Goal: Use online tool/utility: Use online tool/utility

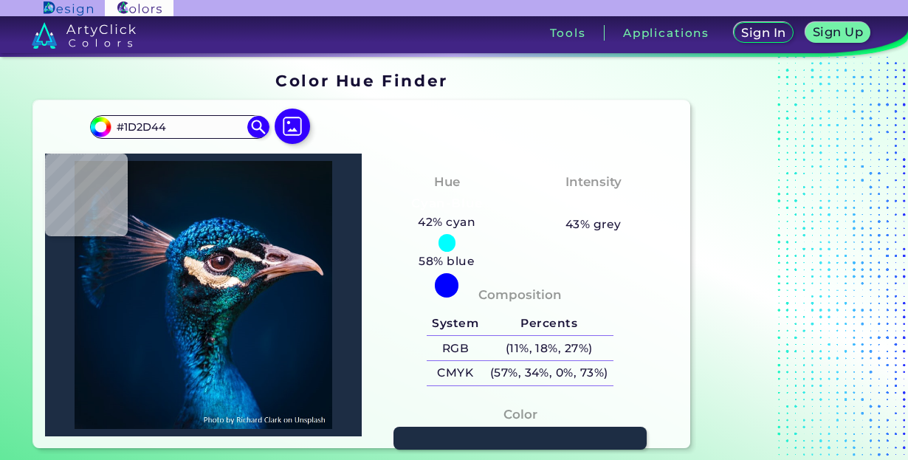
type input "#876544"
type input "#967f8e"
type input "#967F8E"
type input "#927681"
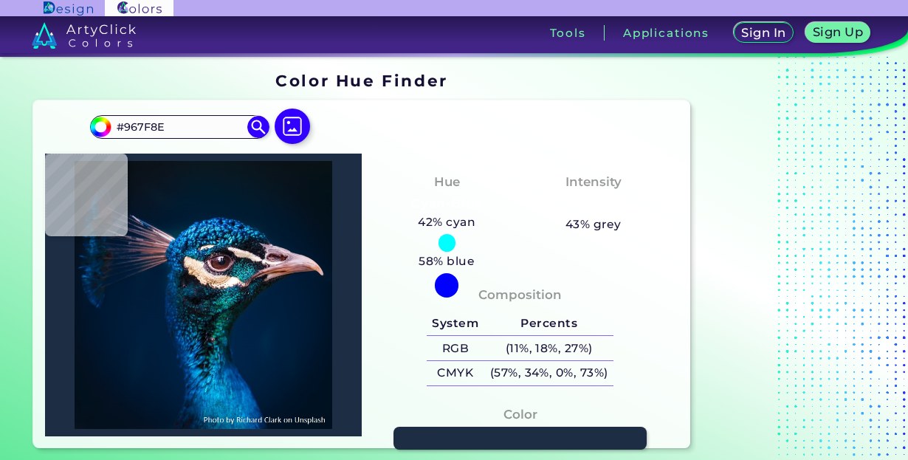
type input "#927681"
type input "#e4c4ce"
type input "#E4C4CE"
type input "#e2d0d3"
type input "#E2D0D3"
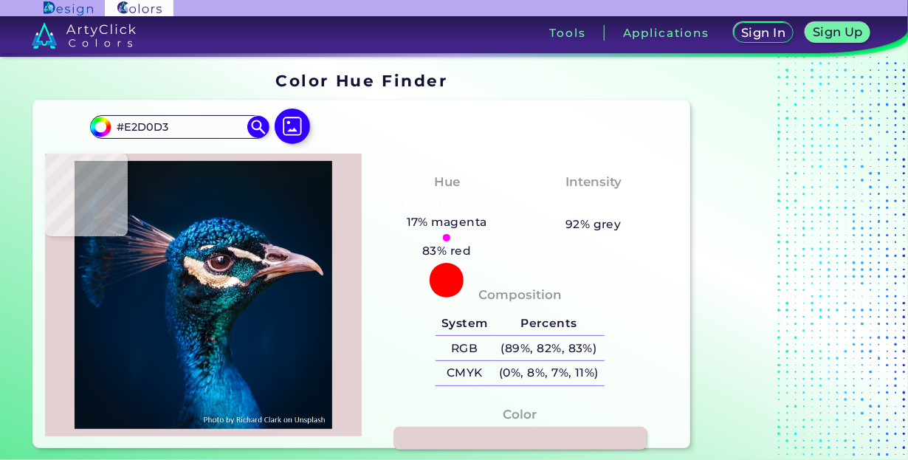
type input "#fef1f4"
type input "#FEF1F4"
type input "#fee9ef"
type input "#FEE9EF"
type input "#ab6571"
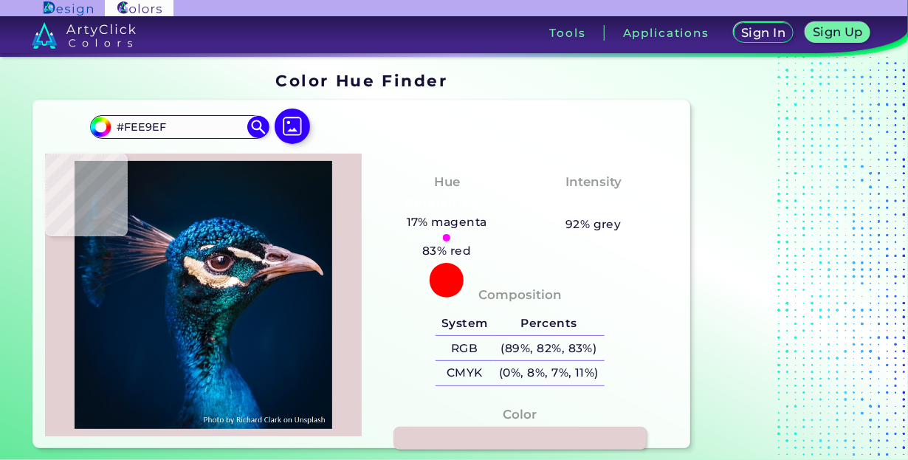
type input "#AB6571"
type input "#ad606d"
type input "#AD606D"
type input "#9e5e68"
type input "#9E5E68"
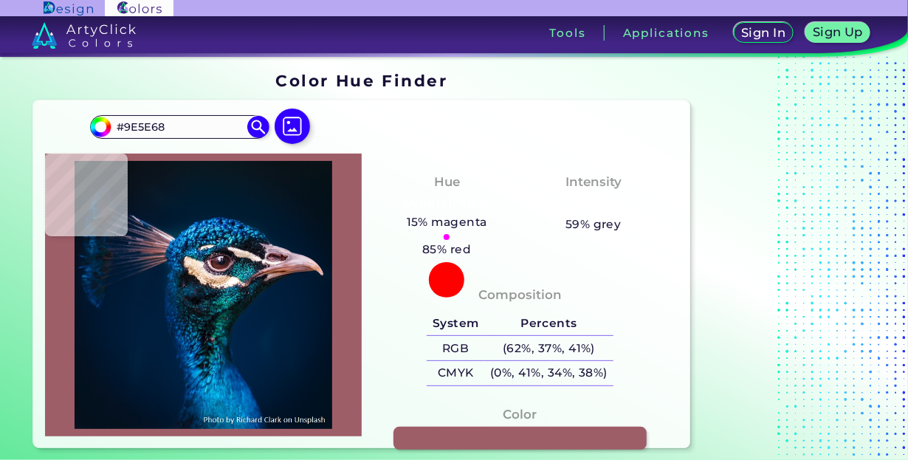
type input "#b1666d"
type input "#B1666D"
type input "#2f1a2b"
type input "#2F1A2B"
type input "#fce2d8"
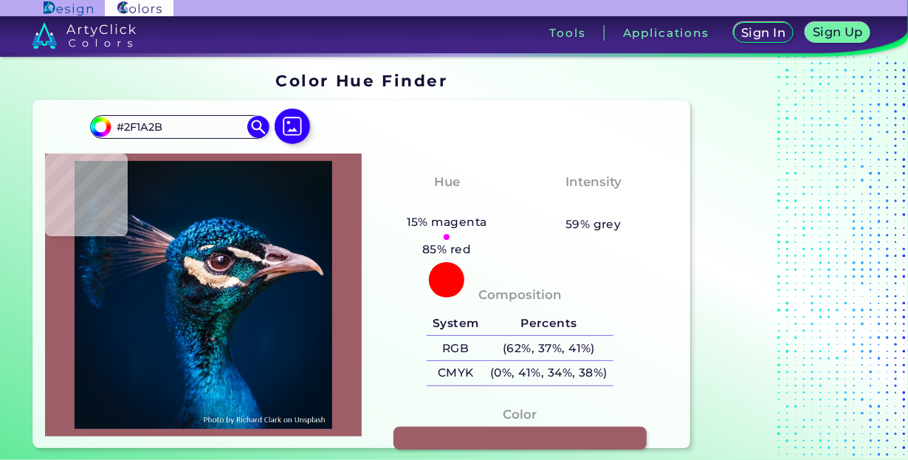
type input "#FCE2D8"
type input "#e8c0a3"
type input "#E8C0A3"
type input "#685654"
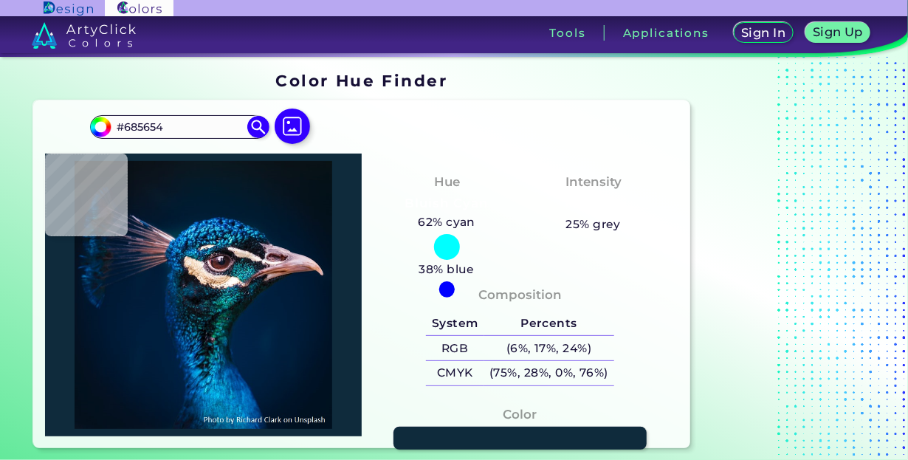
type input "#0f2b3c"
type input "#0F2B3C"
type input "#112f42"
type input "#112F42"
type input "#0f141d"
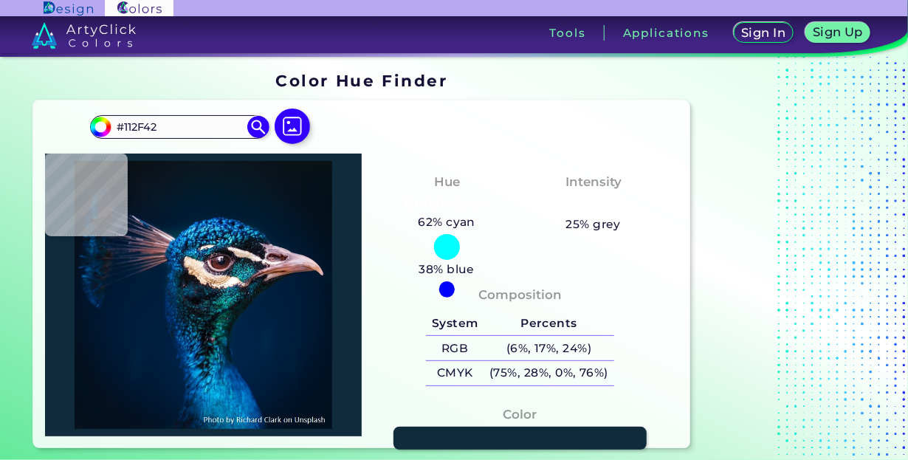
type input "#0F141D"
type input "#091516"
type input "#051016"
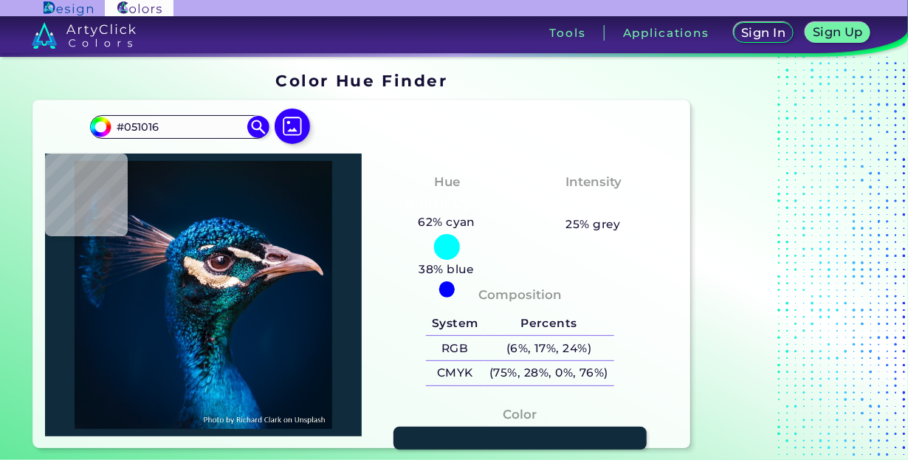
type input "#173b3e"
type input "#173B3E"
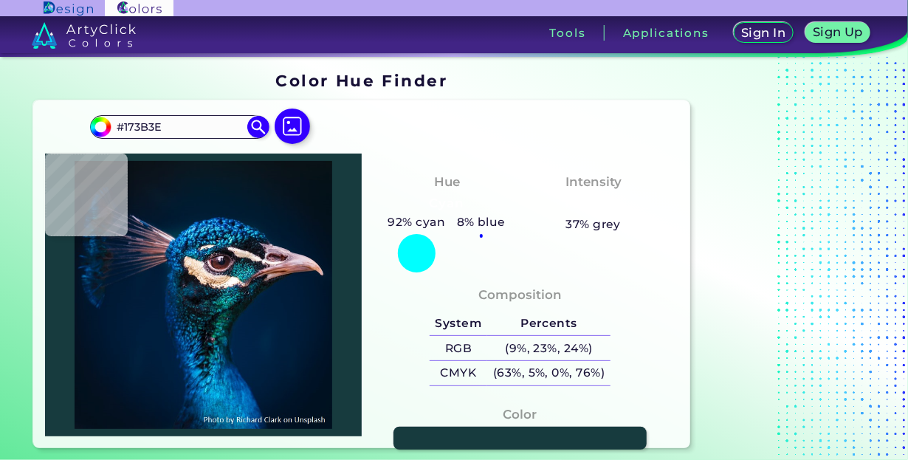
type input "#212536"
type input "#07292f"
type input "#07292F"
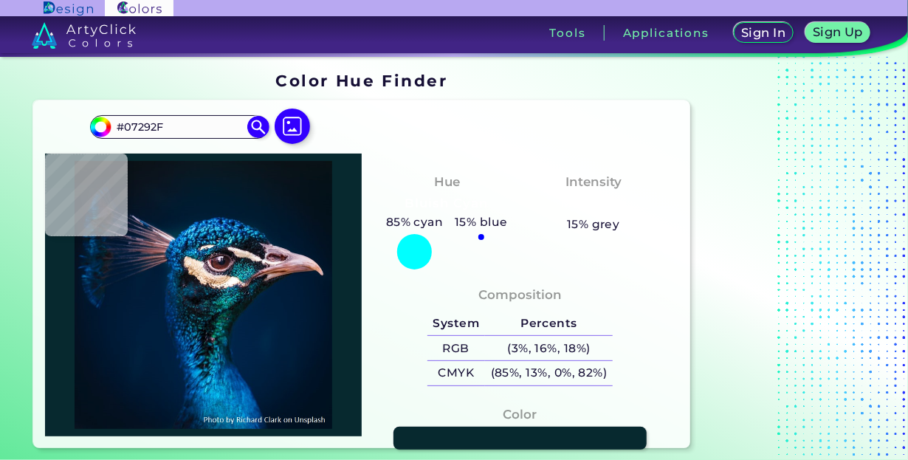
type input "#0a333a"
type input "#0A333A"
type input "#113846"
type input "#183139"
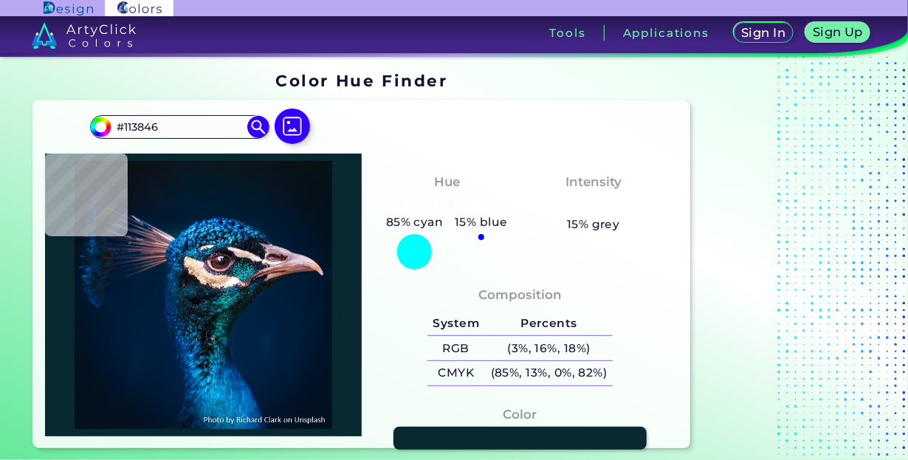
type input "#183139"
type input "#0e1725"
type input "#0E1725"
type input "#23515b"
type input "#23515B"
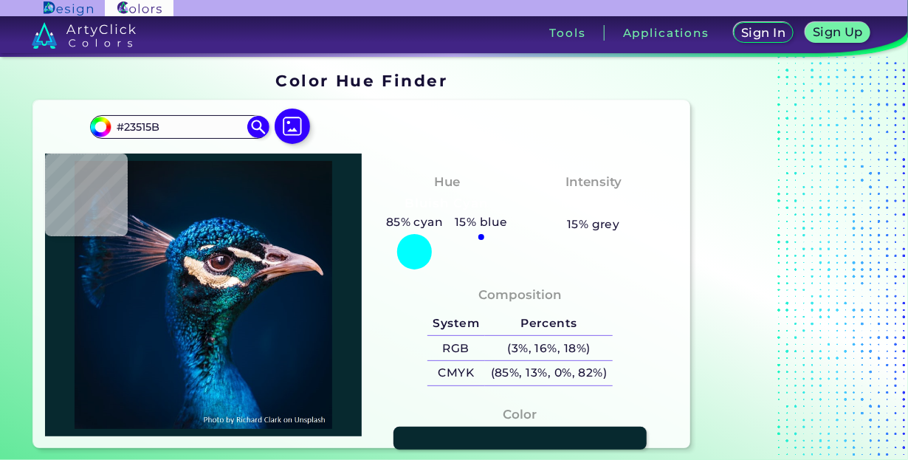
type input "#102c37"
type input "#102C37"
type input "#002026"
type input "#083039"
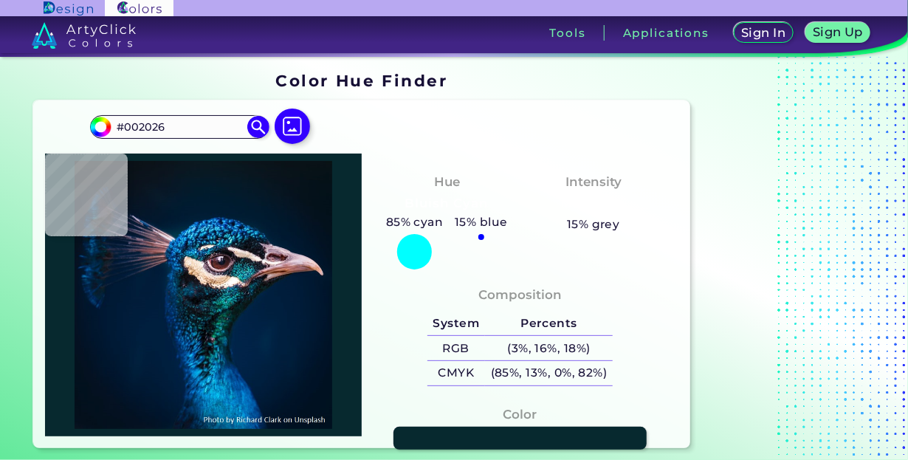
type input "#083039"
type input "#00030d"
type input "#00030D"
type input "#040308"
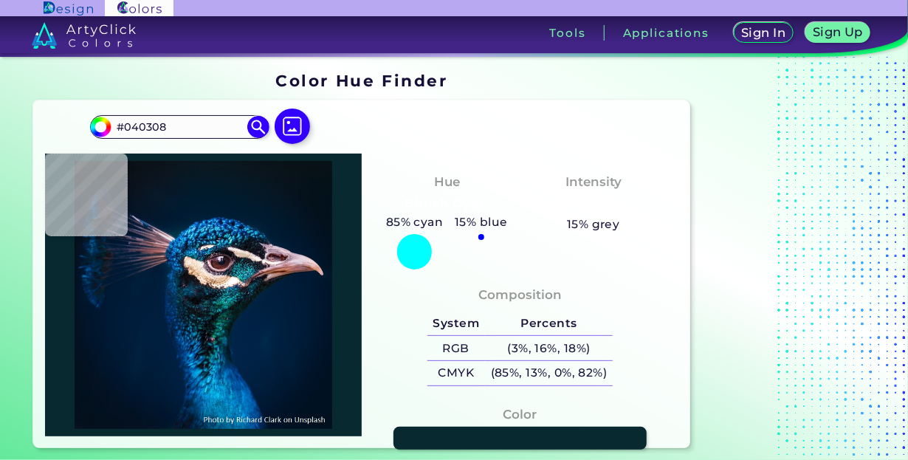
type input "#000105"
type input "#070d14"
type input "#070D14"
type input "#102426"
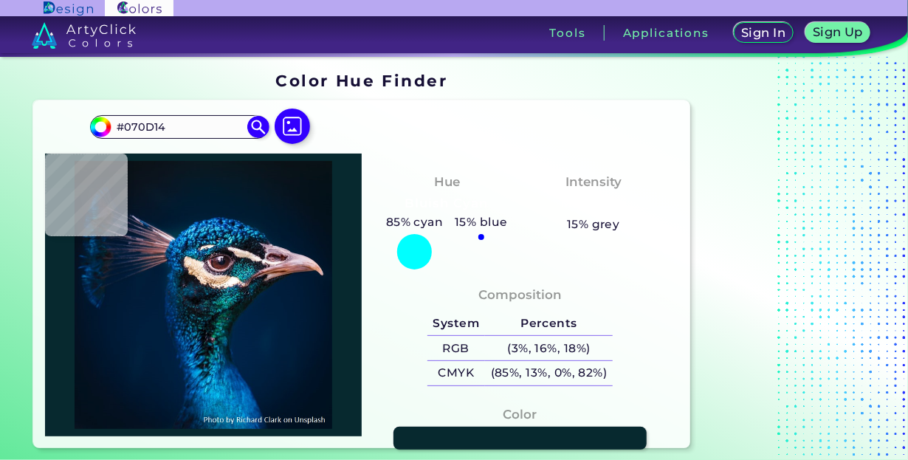
type input "#102426"
type input "#0a1d26"
type input "#0A1D26"
type input "#02060c"
type input "#02060C"
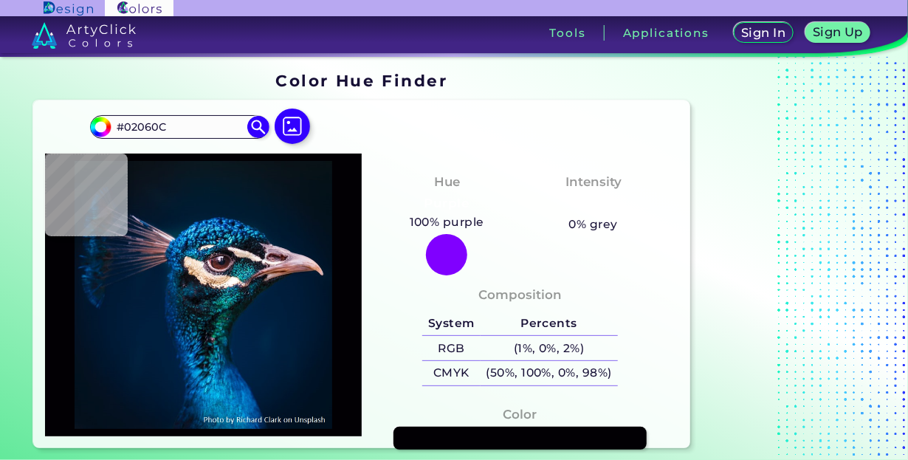
type input "#020004"
type input "#050d0c"
type input "#050D0C"
type input "#0a2832"
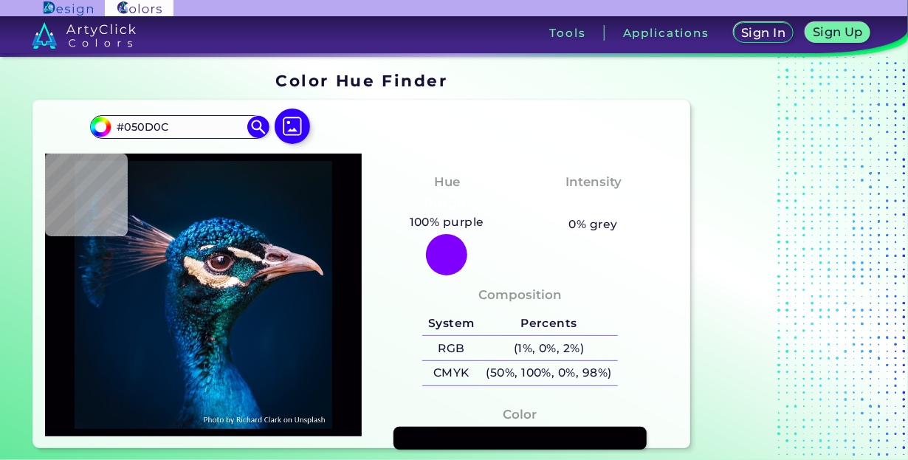
type input "#0A2832"
type input "#000f11"
type input "#000F11"
type input "#01111b"
type input "#01111B"
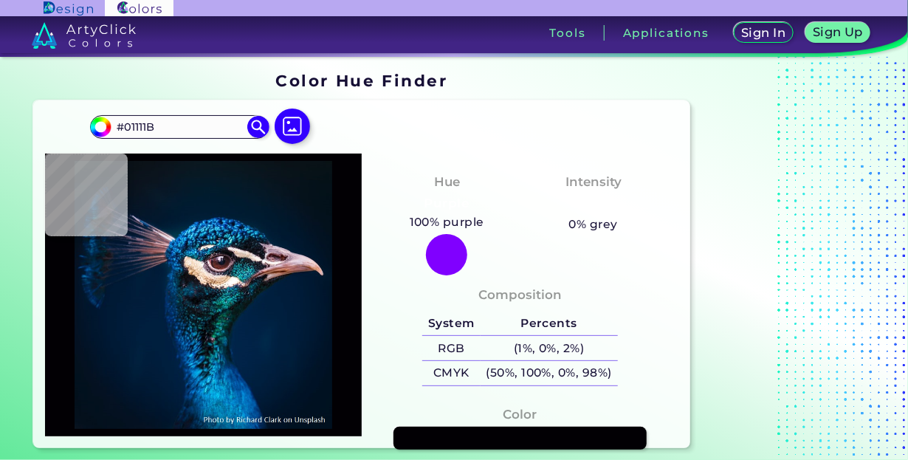
type input "#01243f"
type input "#01243F"
type input "#001c3a"
type input "#001C3A"
type input "#002f5f"
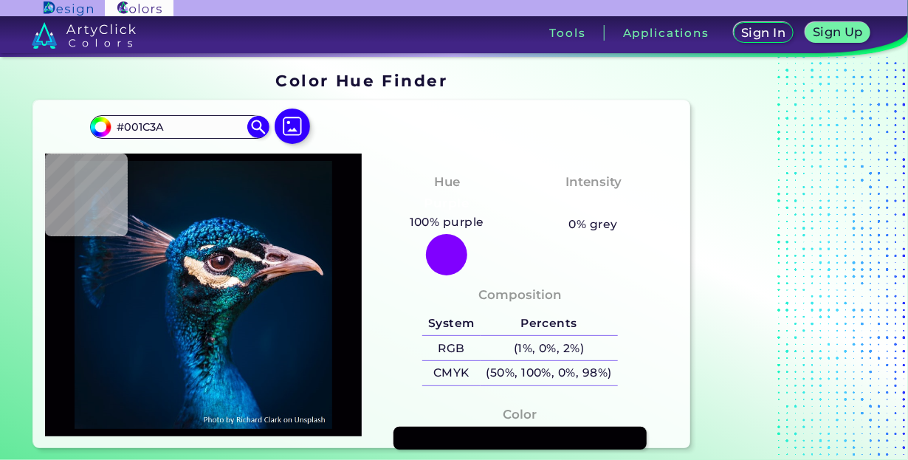
type input "#002F5F"
type input "#00366a"
type input "#00366A"
type input "#12548f"
type input "#12548F"
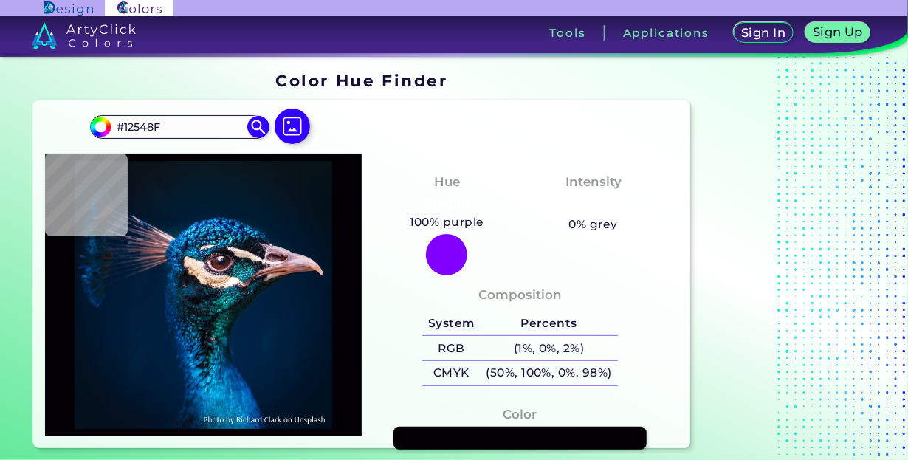
type input "#03336a"
type input "#03336A"
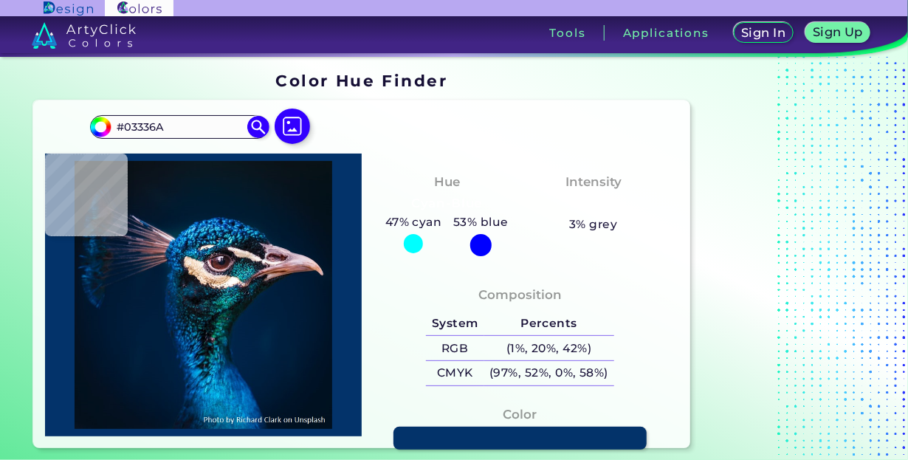
type input "#07407d"
type input "#07407D"
type input "#00346d"
type input "#00346D"
type input "#032854"
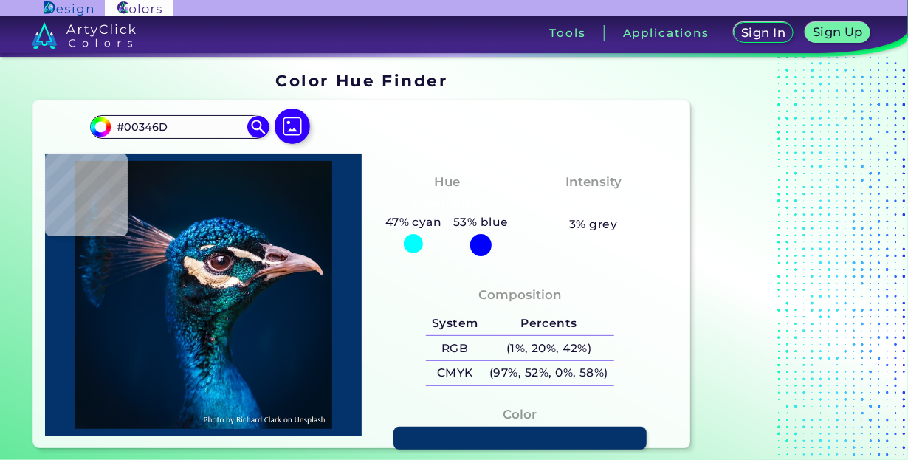
type input "#032854"
type input "#00264a"
type input "#00264A"
type input "#022446"
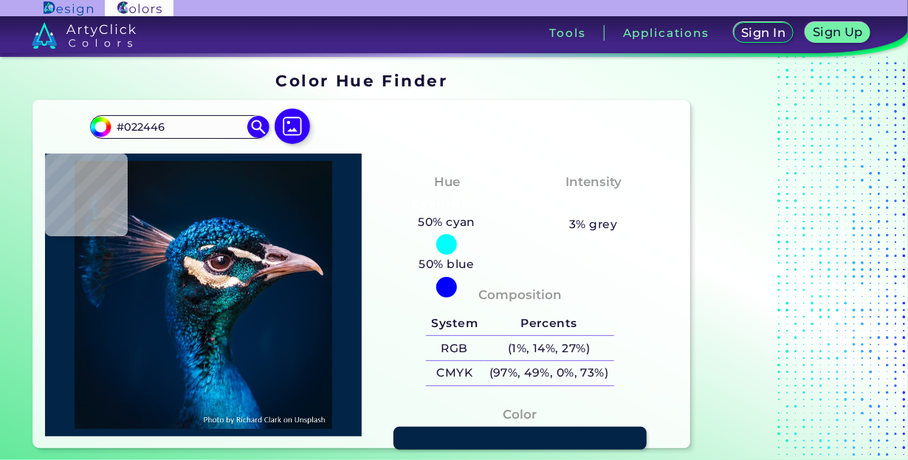
type input "#032246"
type input "#052143"
type input "#002446"
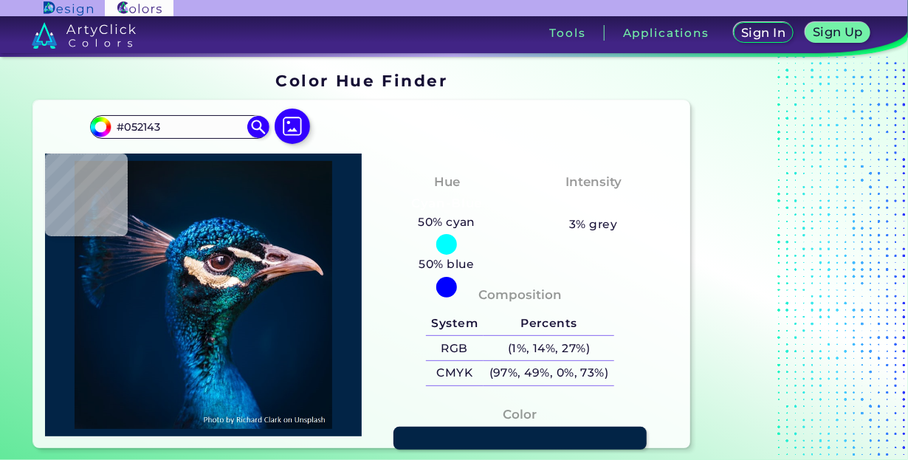
type input "#002446"
type input "#002147"
type input "#062b5e"
type input "#062B5E"
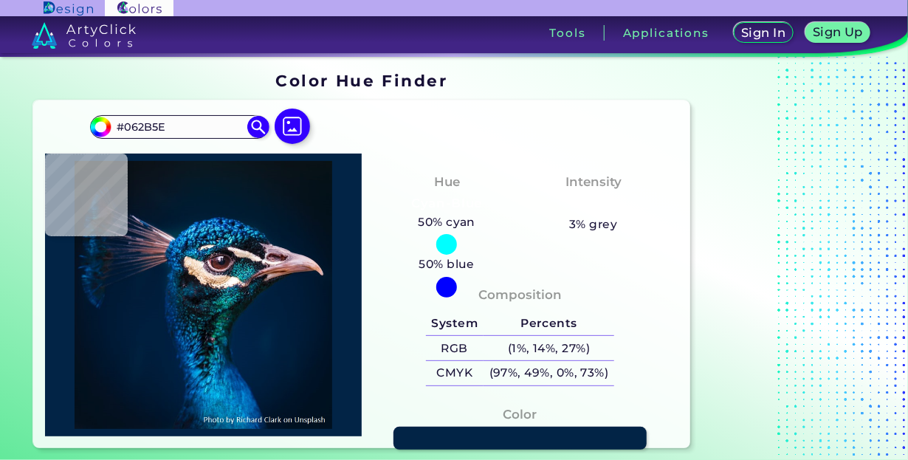
type input "#013e79"
type input "#013E79"
type input "#052f5b"
type input "#052F5B"
type input "#062848"
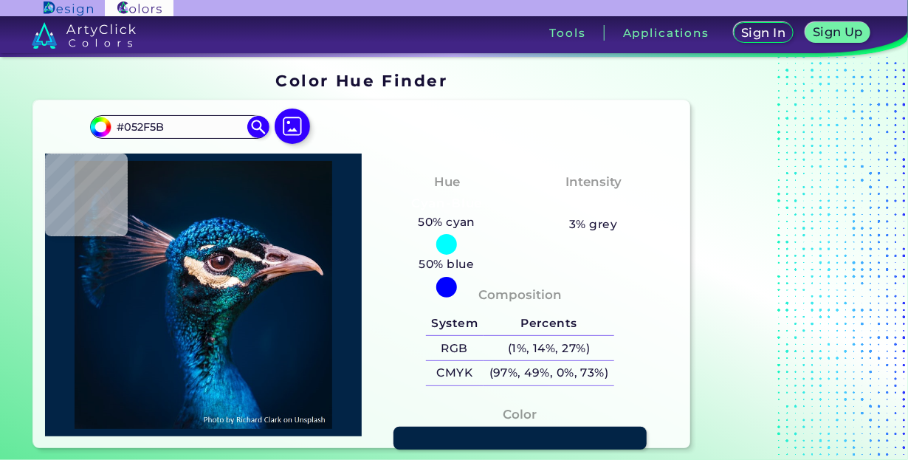
type input "#062848"
type input "#062949"
type input "#011a35"
type input "#011A35"
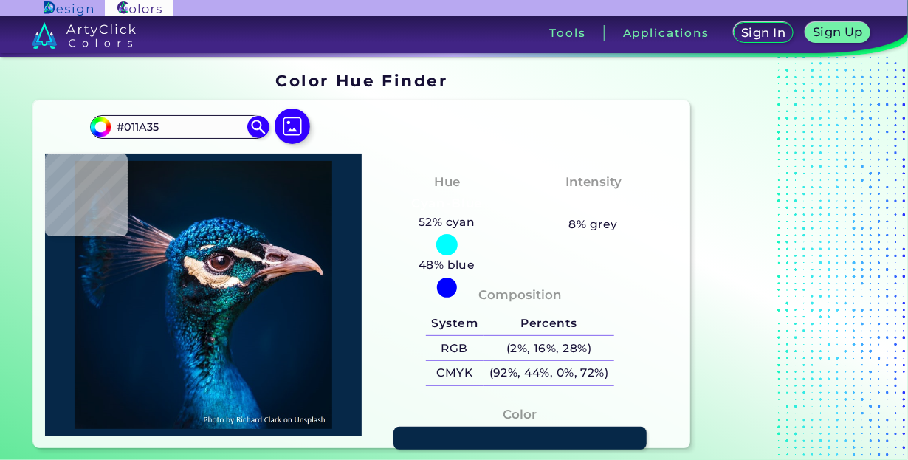
type input "#042545"
type input "#032741"
type input "#022646"
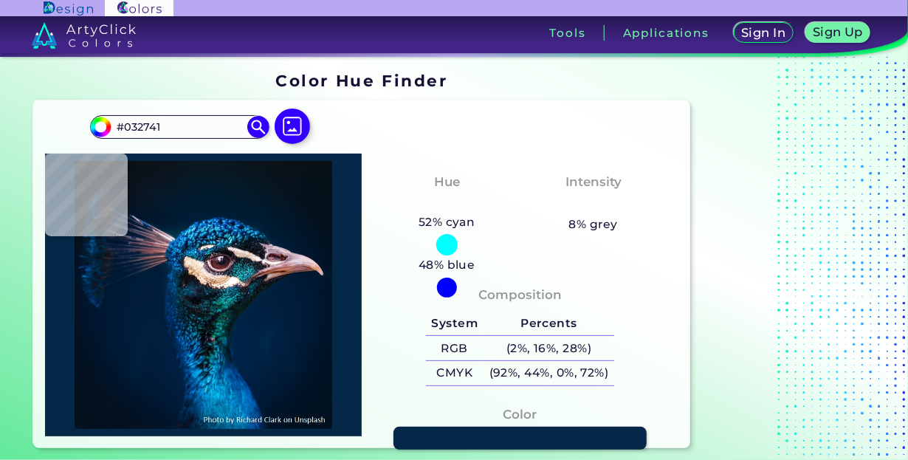
type input "#022646"
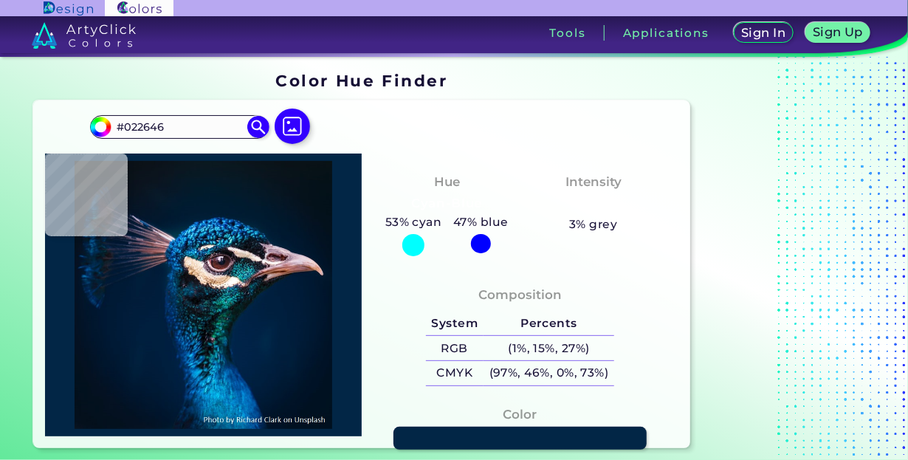
type input "#062f52"
type input "#062F52"
type input "#06334f"
type input "#06334F"
type input "#042f4b"
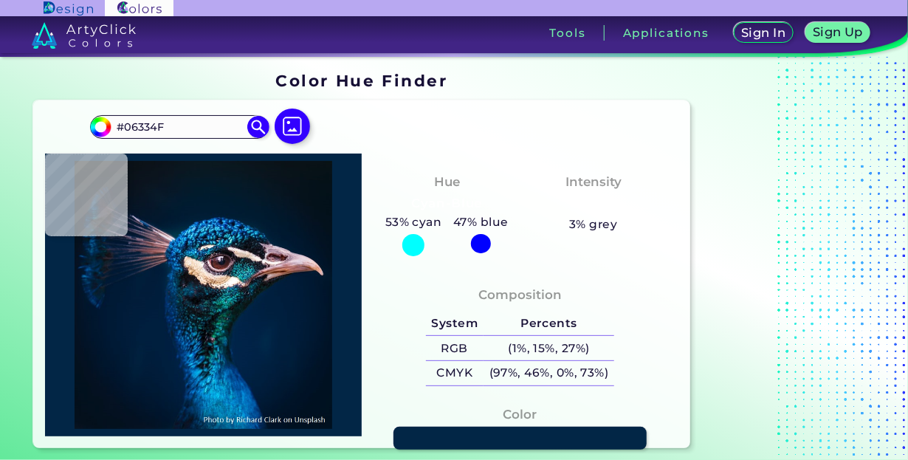
type input "#042F4B"
type input "#0e2a40"
type input "#0E2A40"
type input "#022430"
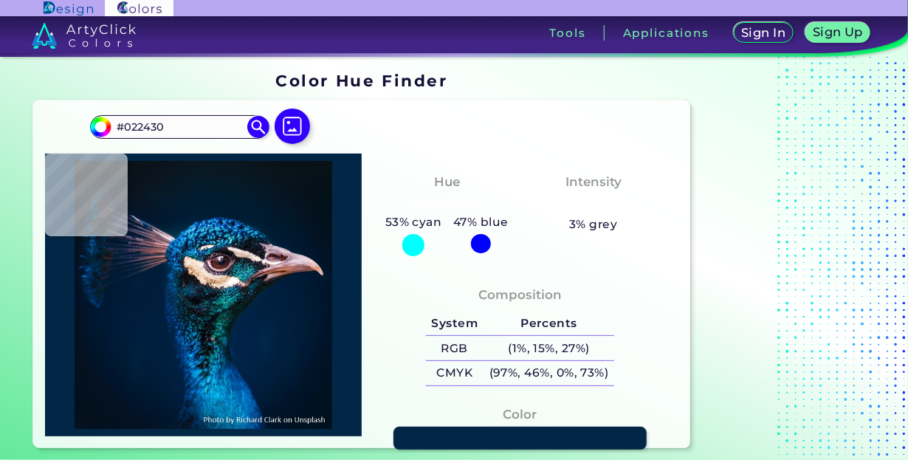
type input "#06243b"
type input "#06243B"
type input "#0a3043"
type input "#0A3043"
type input "#002632"
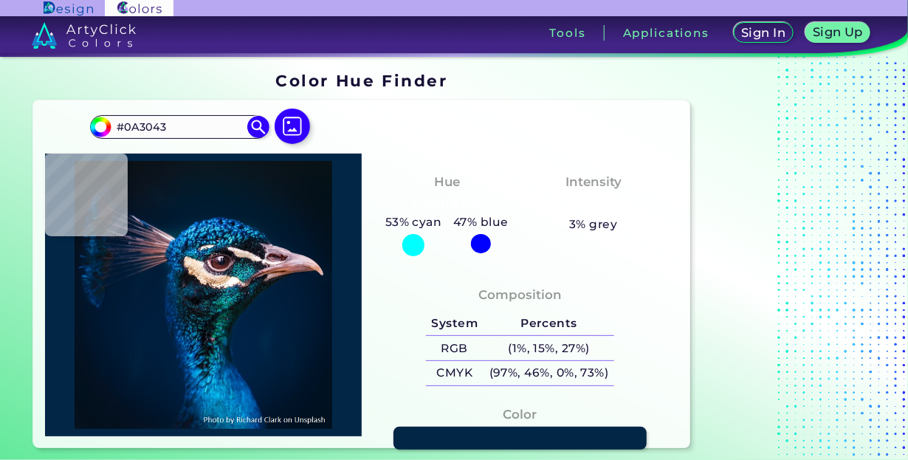
type input "#002632"
type input "#052a3f"
type input "#052A3F"
type input "#1b6772"
type input "#1B6772"
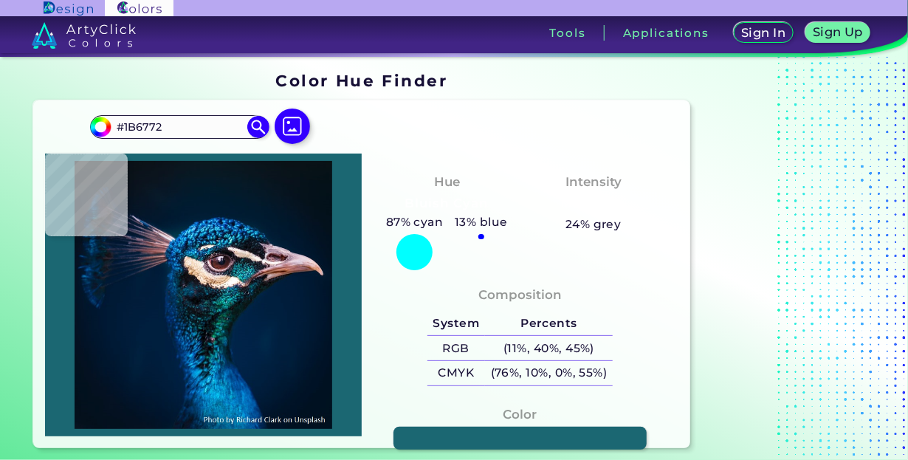
type input "#0c334c"
type input "#0C334C"
type input "#0c354a"
type input "#0C354A"
type input "#002e3d"
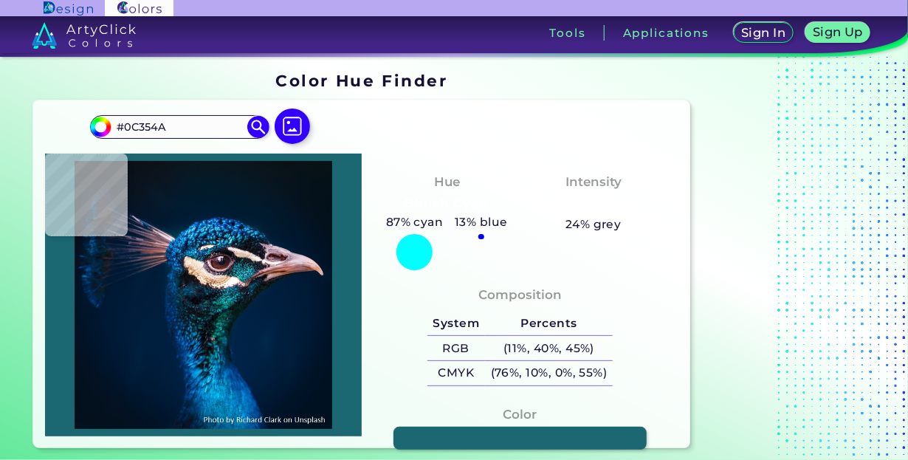
type input "#002E3D"
type input "#043140"
type input "#093444"
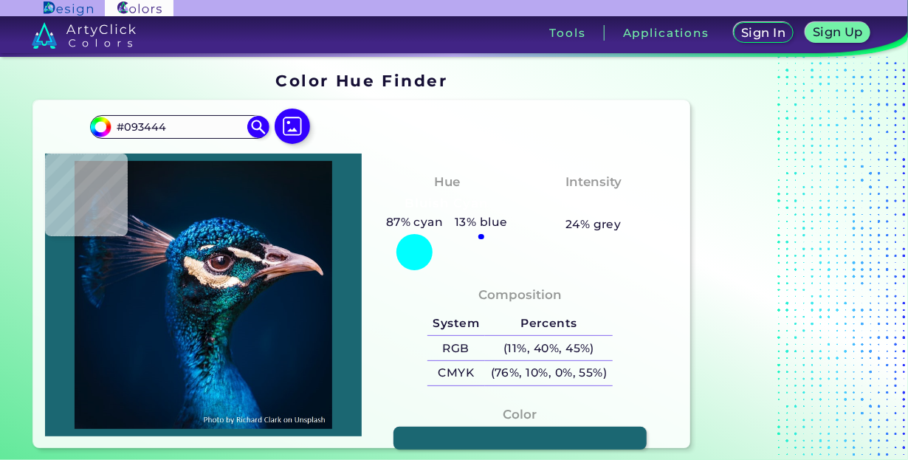
type input "#173643"
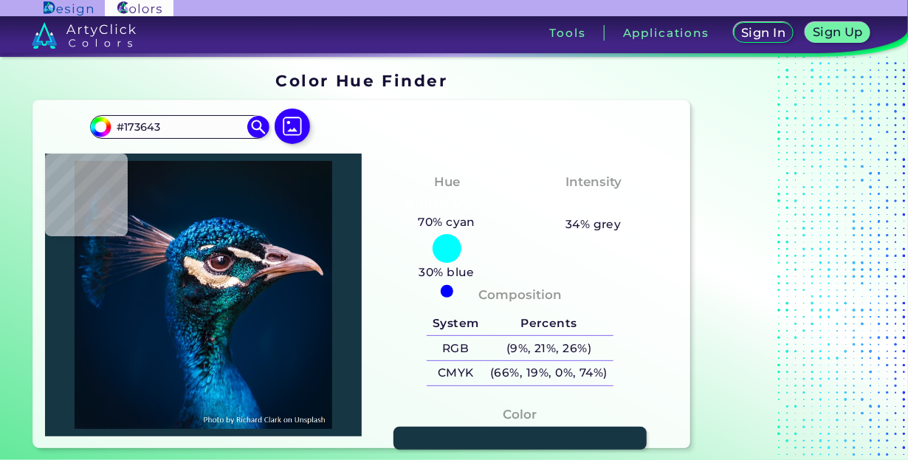
type input "#122831"
type input "#0c1e2e"
type input "#0C1E2E"
type input "#0f1d2e"
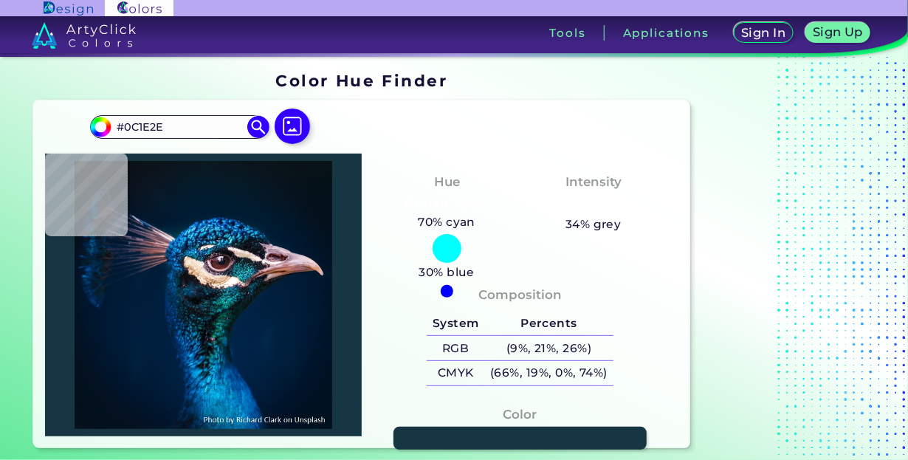
type input "#0F1D2E"
type input "#18273b"
type input "#18273B"
type input "#023653"
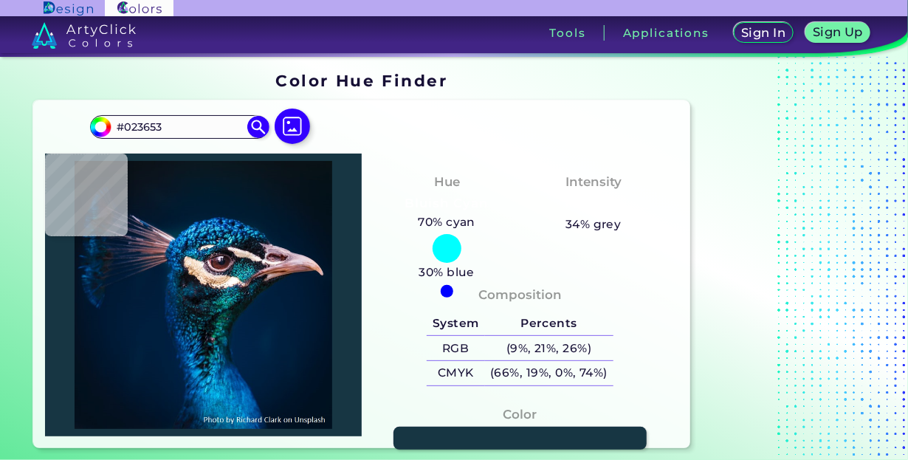
type input "#0d4c6b"
type input "#0D4C6B"
type input "#17384a"
type input "#17384A"
type input "#152e3f"
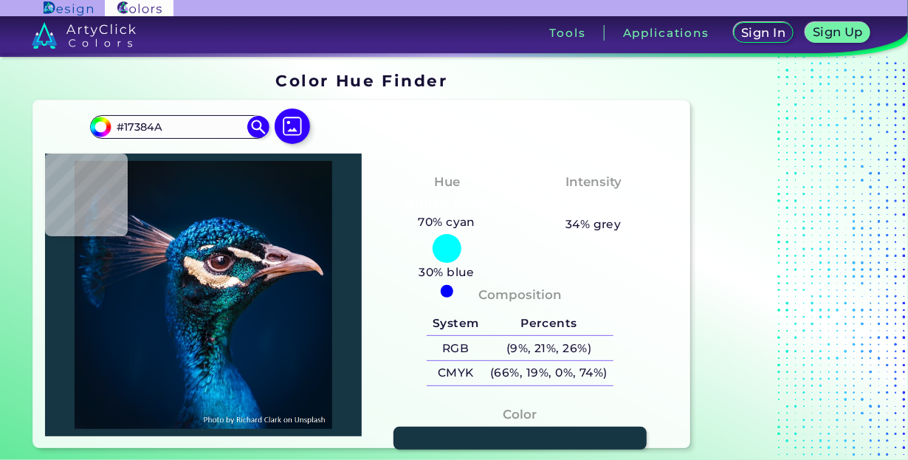
type input "#152E3F"
type input "#142c34"
type input "#142C34"
type input "#134152"
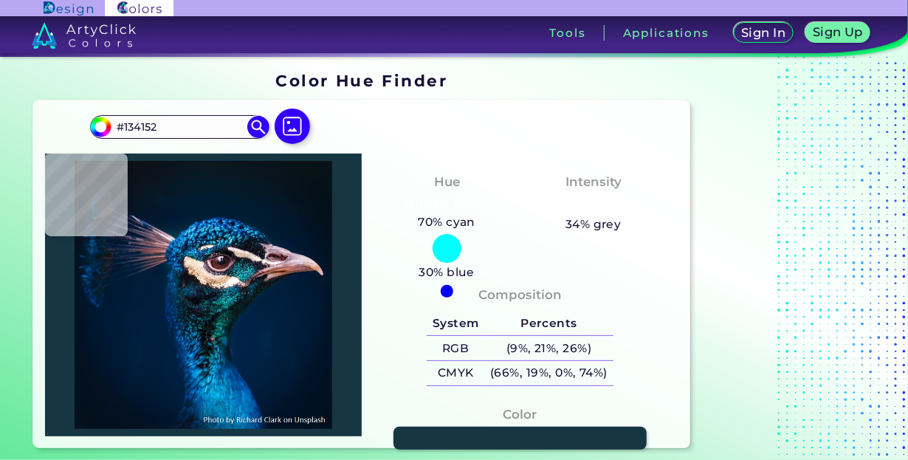
type input "#062333"
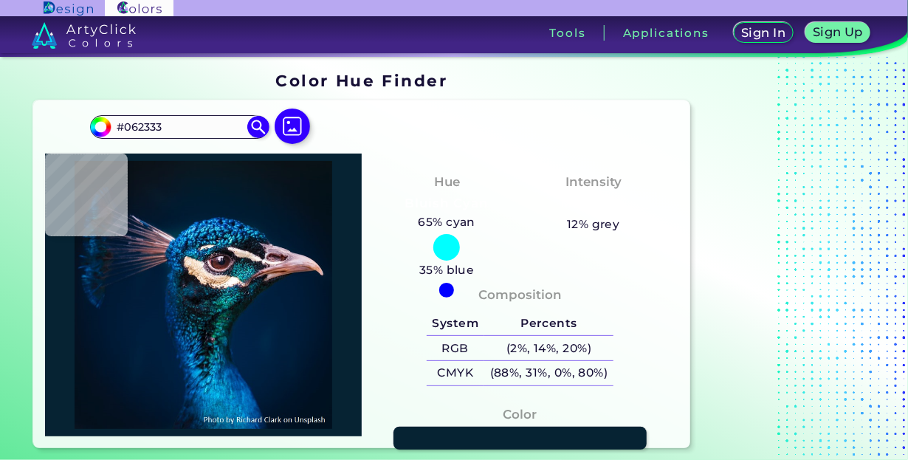
type input "#0f2b3c"
type input "#0F2B3C"
type input "#011b2a"
type input "#011B2A"
type input "#0d4b5d"
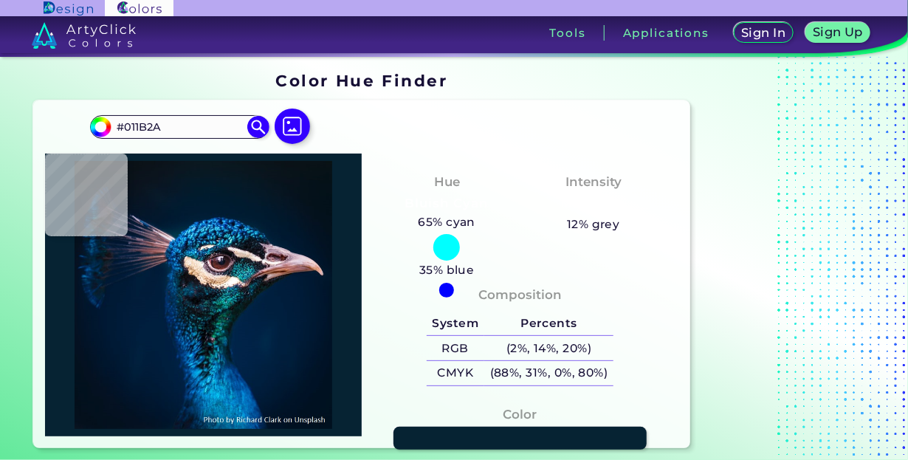
type input "#0D4B5D"
type input "#0f2f48"
type input "#0F2F48"
type input "#162c49"
type input "#162C49"
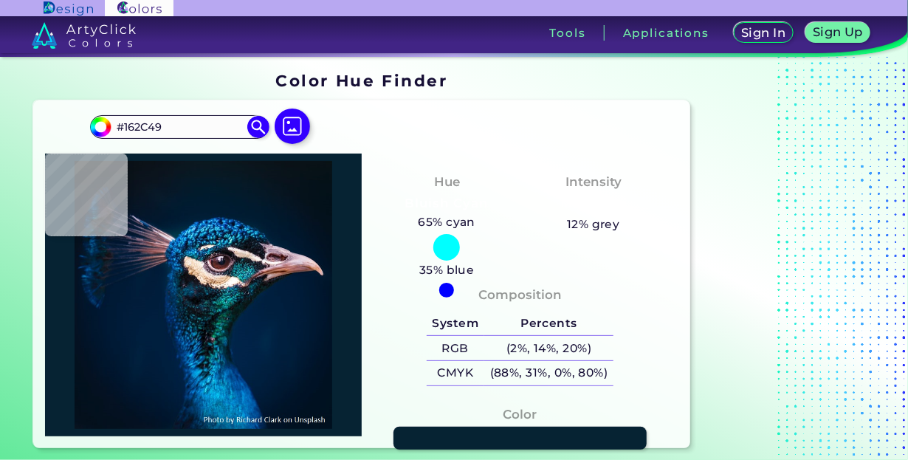
type input "#387183"
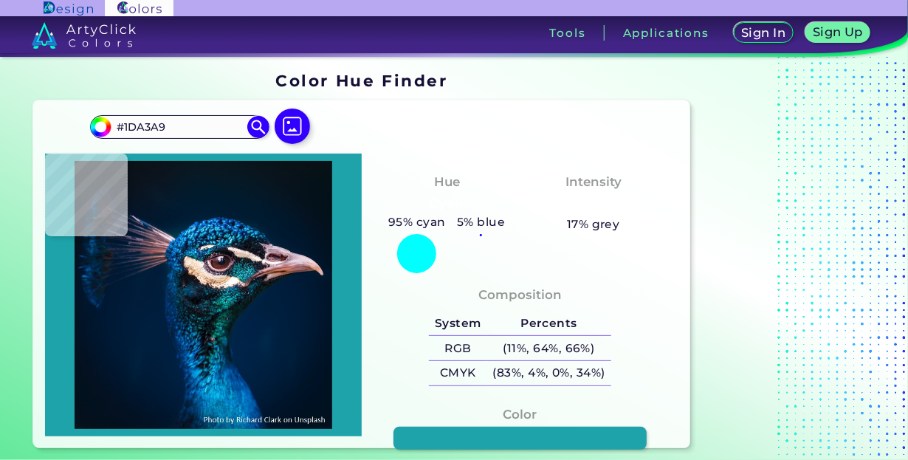
click at [222, 299] on img at bounding box center [203, 295] width 302 height 268
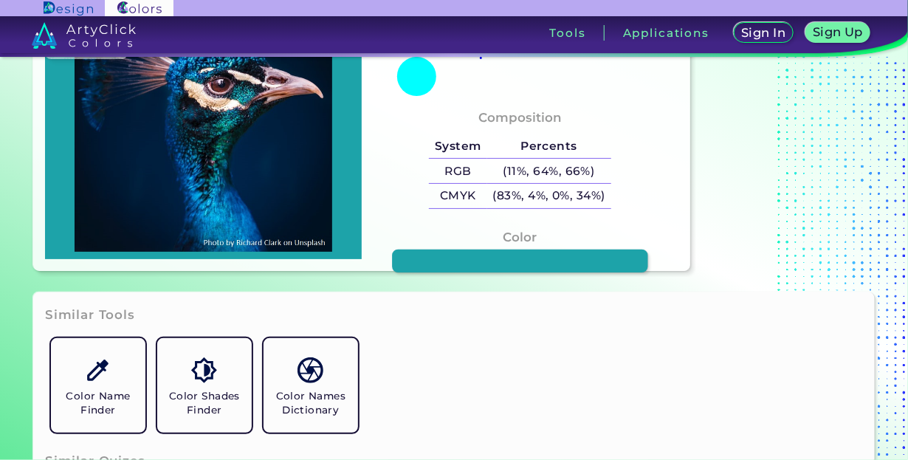
click at [484, 260] on link at bounding box center [519, 261] width 255 height 23
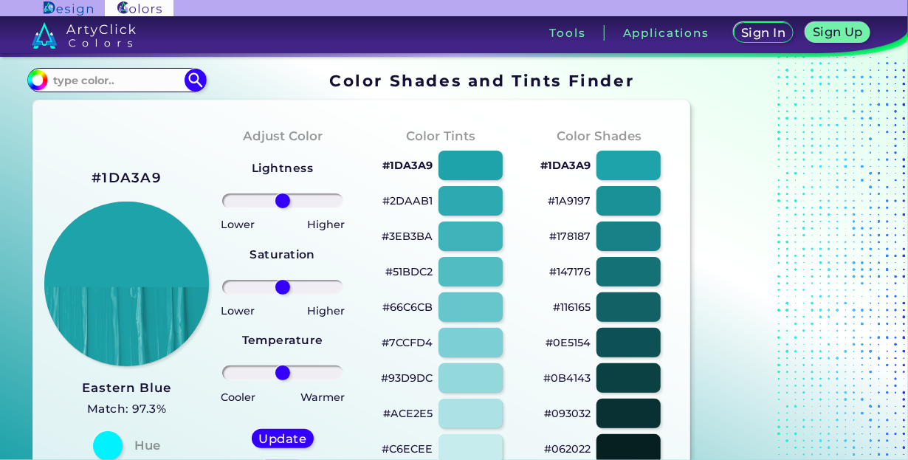
click at [136, 235] on img at bounding box center [126, 284] width 165 height 165
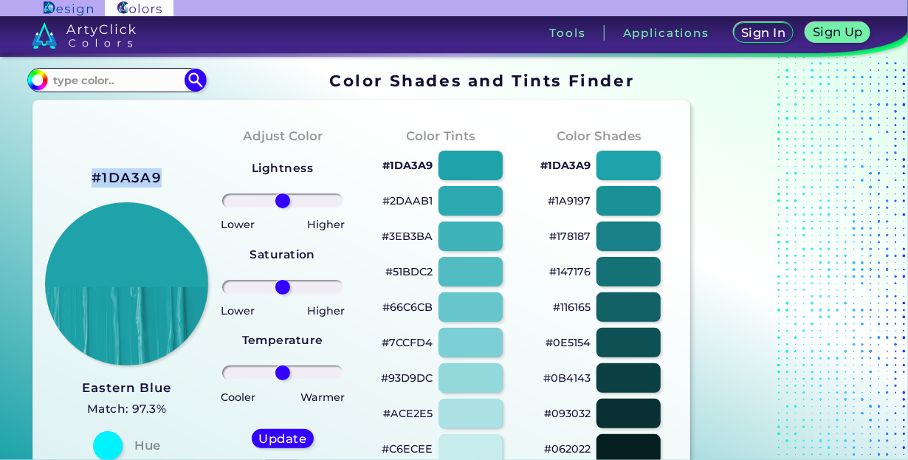
drag, startPoint x: 165, startPoint y: 177, endPoint x: 78, endPoint y: 174, distance: 87.9
click at [78, 174] on div "#1DA3A9 Eastern Blue Match: 97.3% Hue" at bounding box center [124, 313] width 159 height 402
copy h2 "#1DA3A9"
click at [116, 83] on input at bounding box center [116, 80] width 137 height 20
paste input "#1DA3A9"
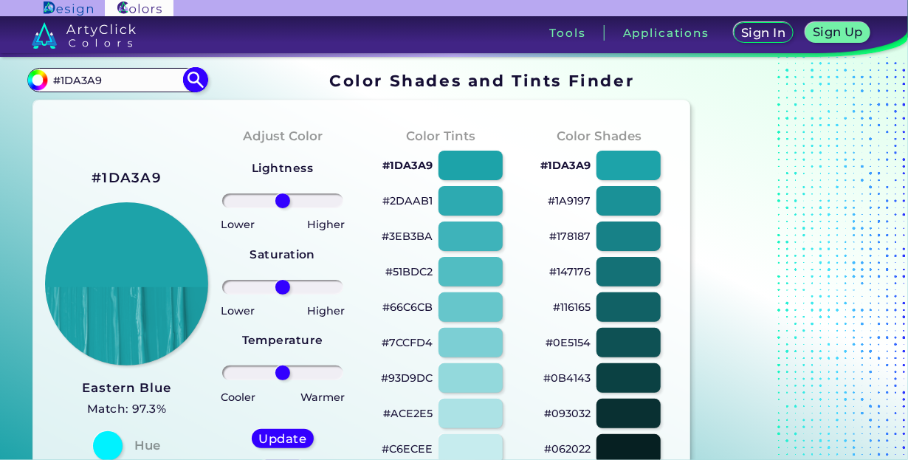
type input "#1DA3A9"
click at [191, 68] on img at bounding box center [195, 80] width 26 height 26
click at [198, 77] on img at bounding box center [195, 80] width 26 height 26
type input "#1da3a9"
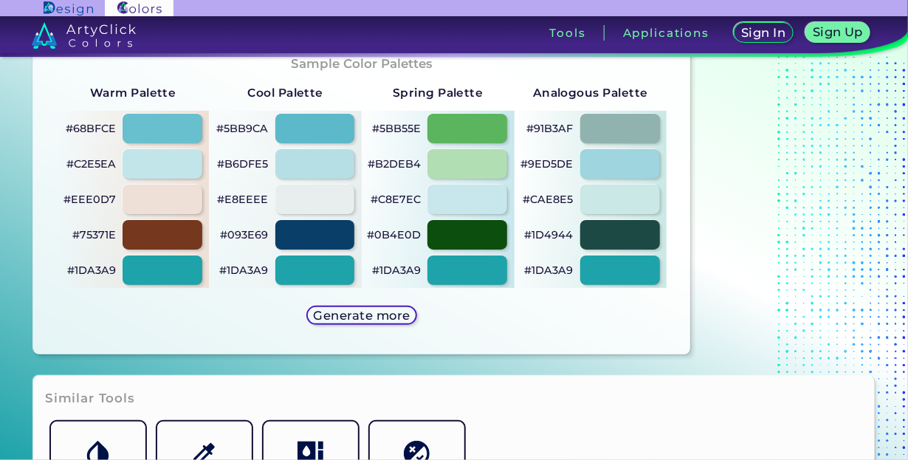
scroll to position [945, 0]
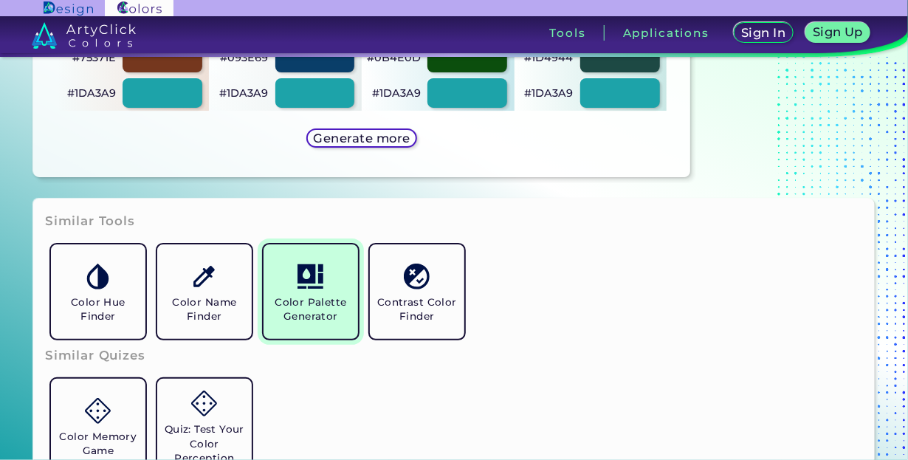
click at [360, 266] on link "Color Palette Generator" at bounding box center [311, 291] width 106 height 106
